Goal: Answer question/provide support

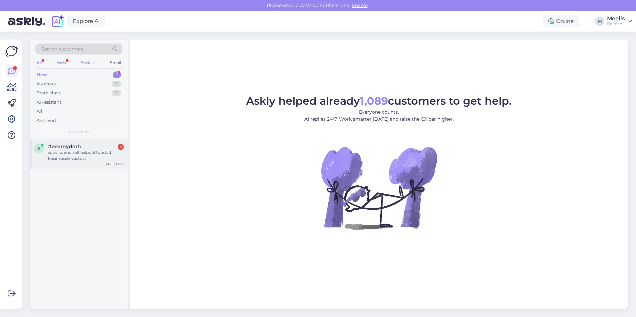
click at [74, 149] on span "#eeamydmh" at bounding box center [64, 147] width 33 height 6
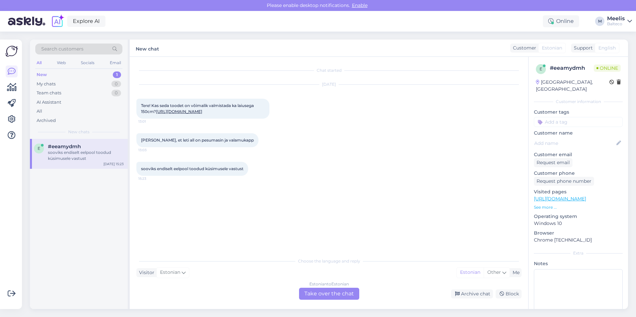
click at [313, 291] on div "Estonian to Estonian Take over the chat" at bounding box center [329, 294] width 60 height 12
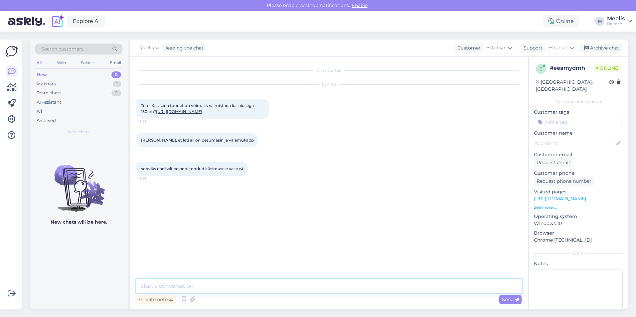
click at [264, 284] on textarea at bounding box center [328, 286] width 385 height 14
type textarea "t"
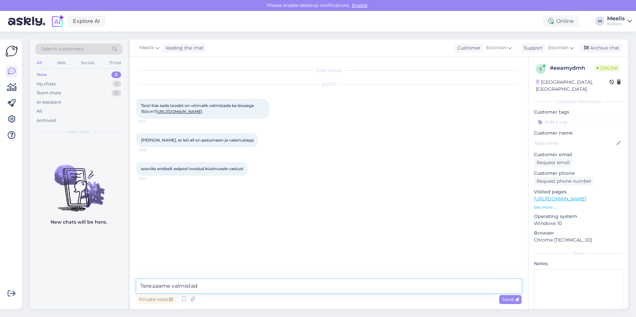
type textarea "Tere,saame valmistada"
type textarea "800 XL [PERSON_NAME] 700 ruumi pesumasinale."
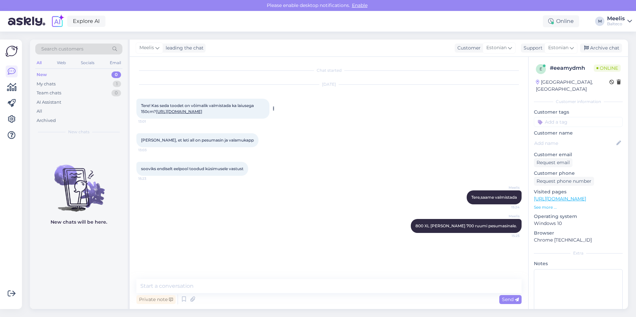
click at [202, 111] on link "[URL][DOMAIN_NAME]" at bounding box center [179, 111] width 46 height 5
click at [214, 286] on textarea at bounding box center [328, 286] width 385 height 14
click at [201, 288] on textarea at bounding box center [328, 286] width 385 height 14
